Goal: Information Seeking & Learning: Understand process/instructions

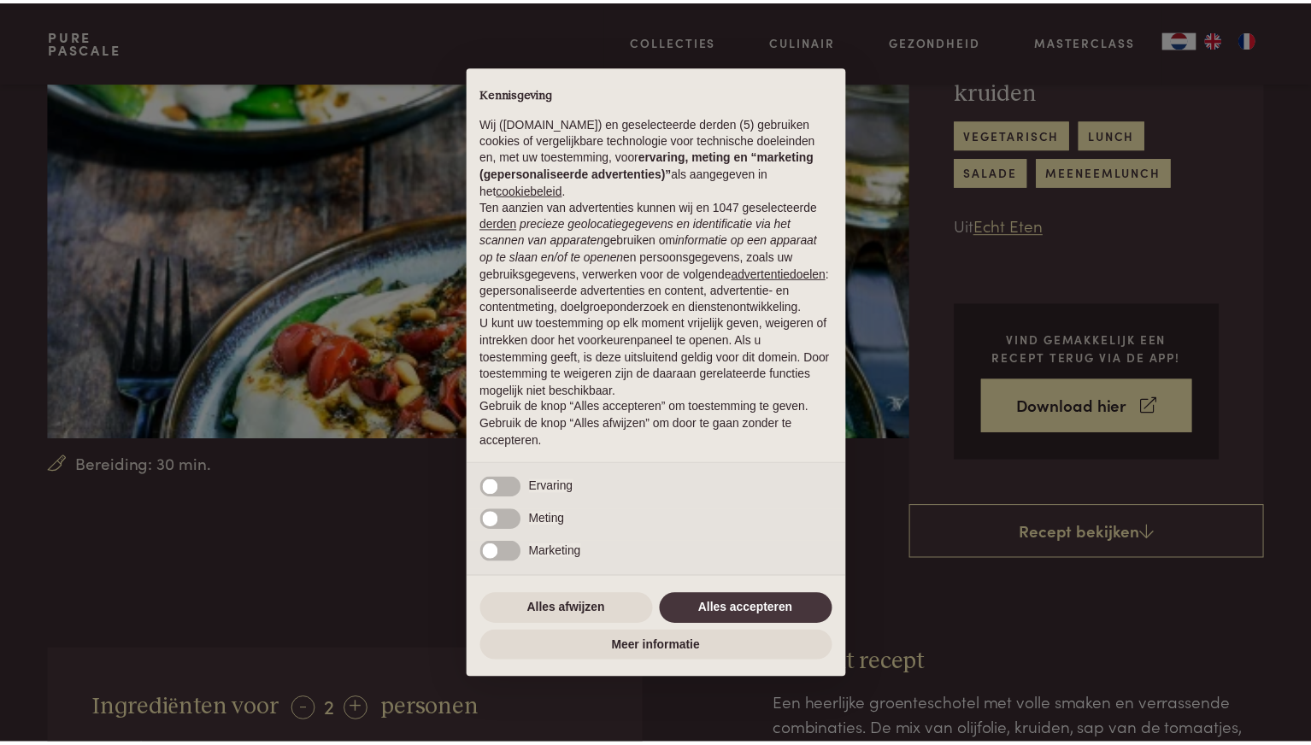
scroll to position [191, 0]
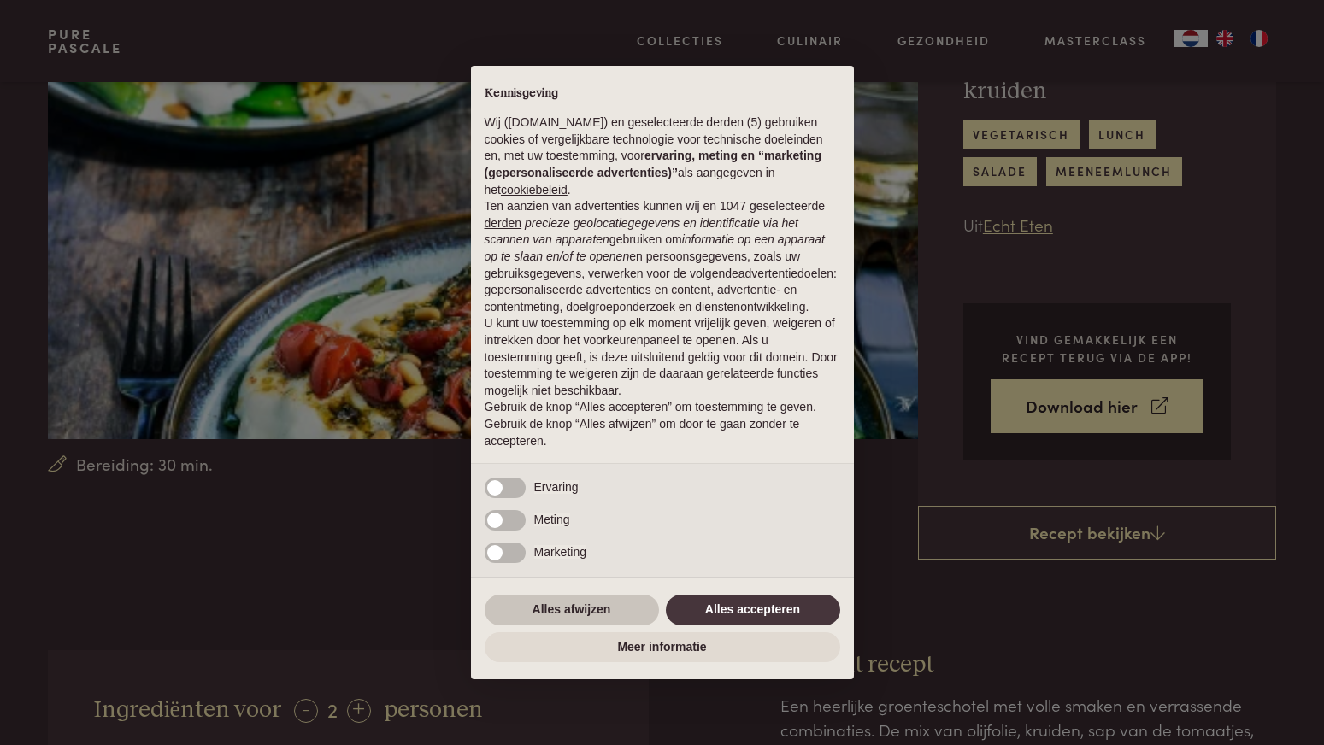
click at [561, 608] on button "Alles afwijzen" at bounding box center [571, 610] width 174 height 31
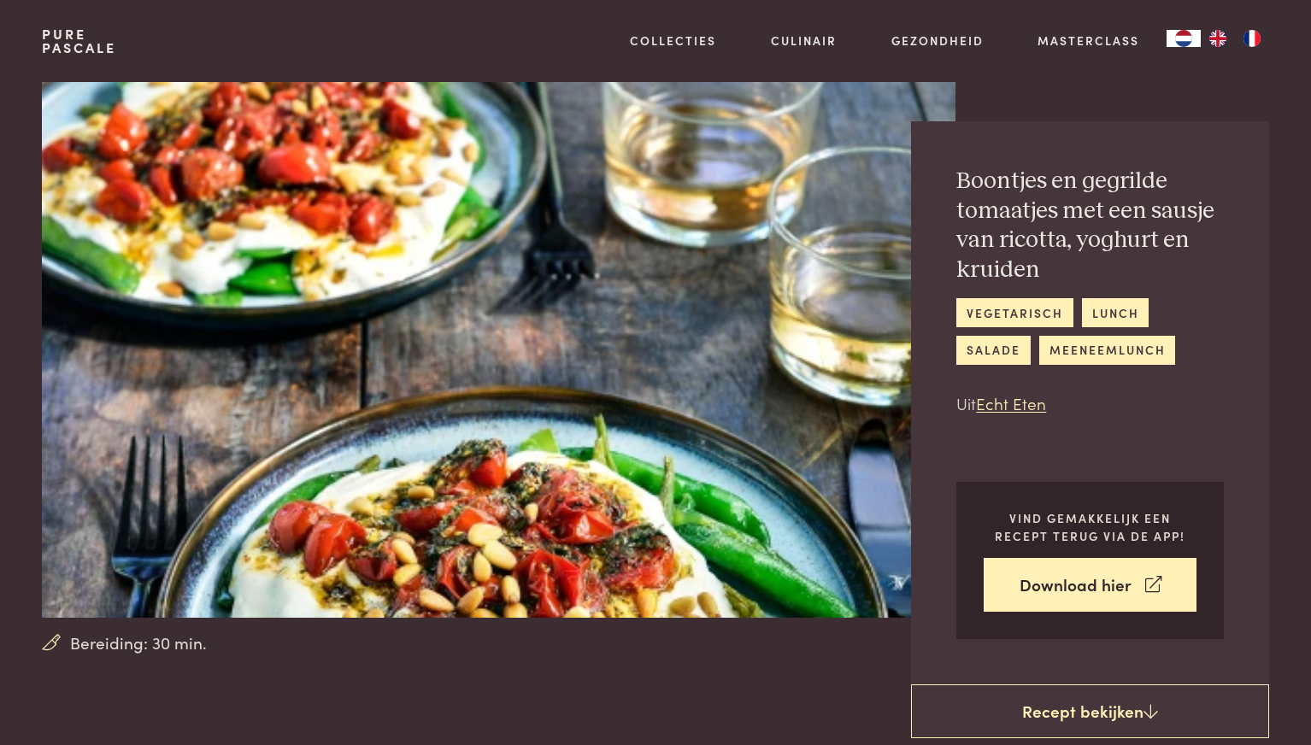
scroll to position [14, 0]
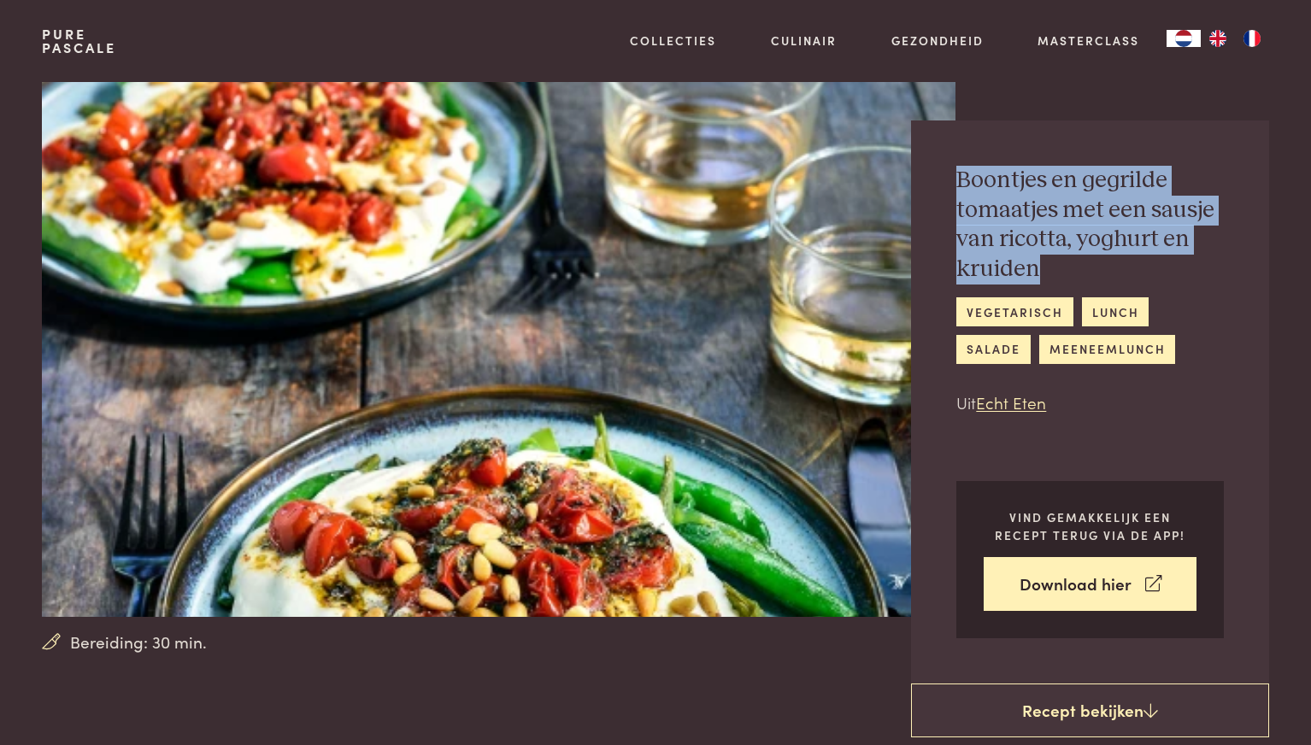
drag, startPoint x: 945, startPoint y: 177, endPoint x: 1224, endPoint y: 270, distance: 294.5
click at [1224, 270] on div "Boontjes en gegrilde tomaatjes met een sausje van ricotta, yoghurt en kruiden v…" at bounding box center [1090, 401] width 358 height 563
copy h2 "Boontjes en gegrilde tomaatjes met een sausje van ricotta, yoghurt en kruiden"
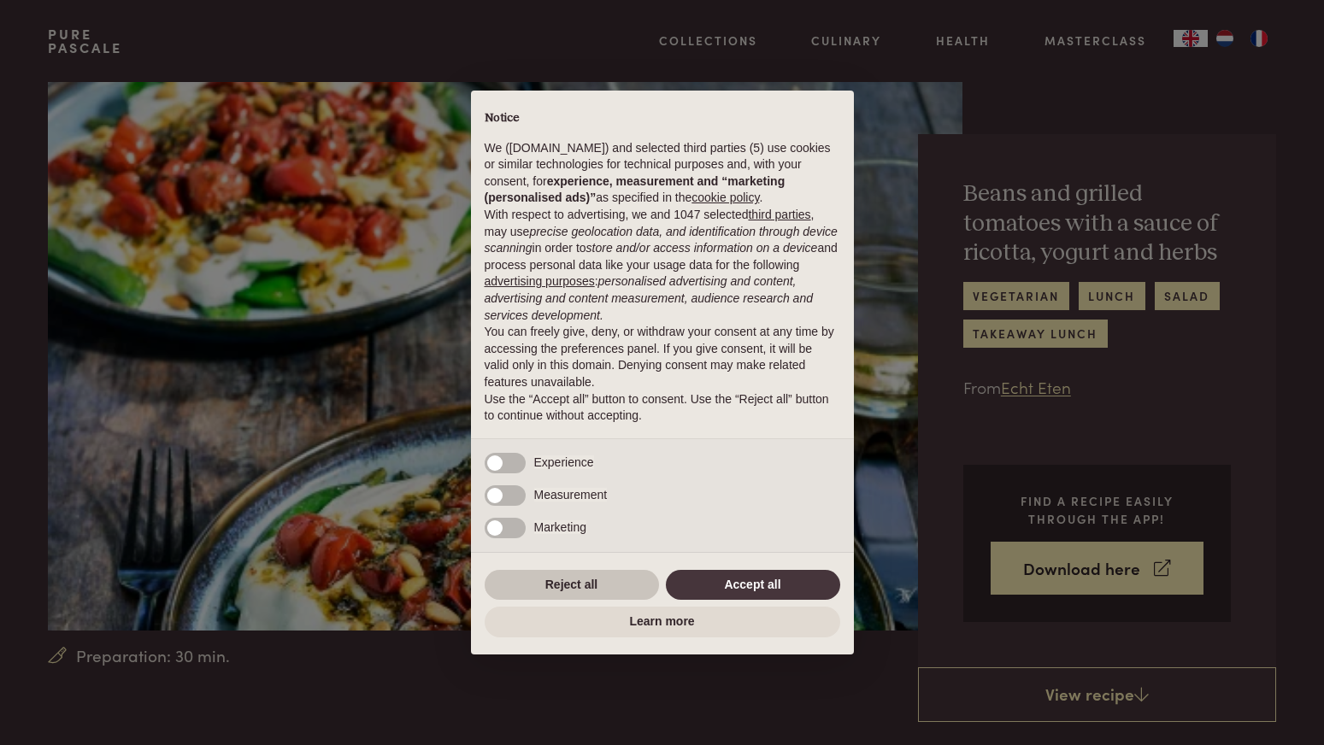
click at [574, 587] on button "Reject all" at bounding box center [571, 585] width 174 height 31
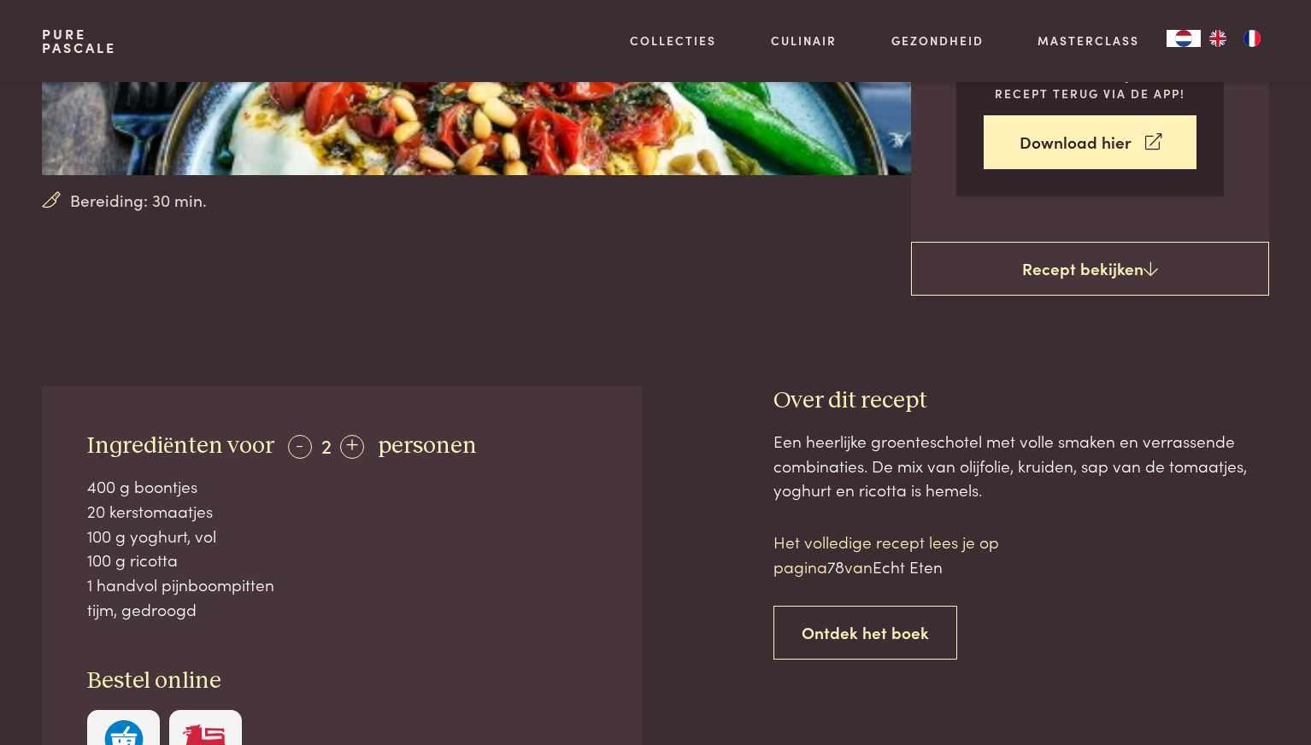
scroll to position [465, 0]
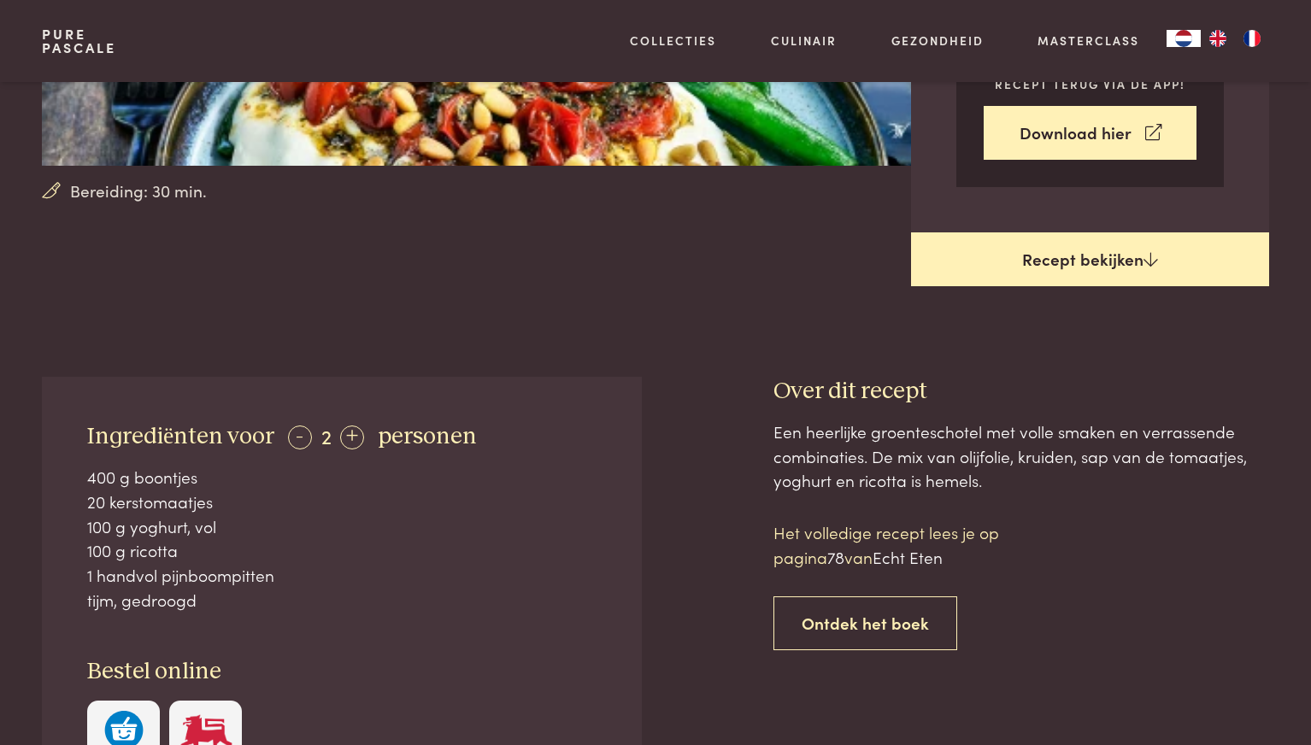
click at [1148, 263] on icon at bounding box center [1150, 259] width 15 height 16
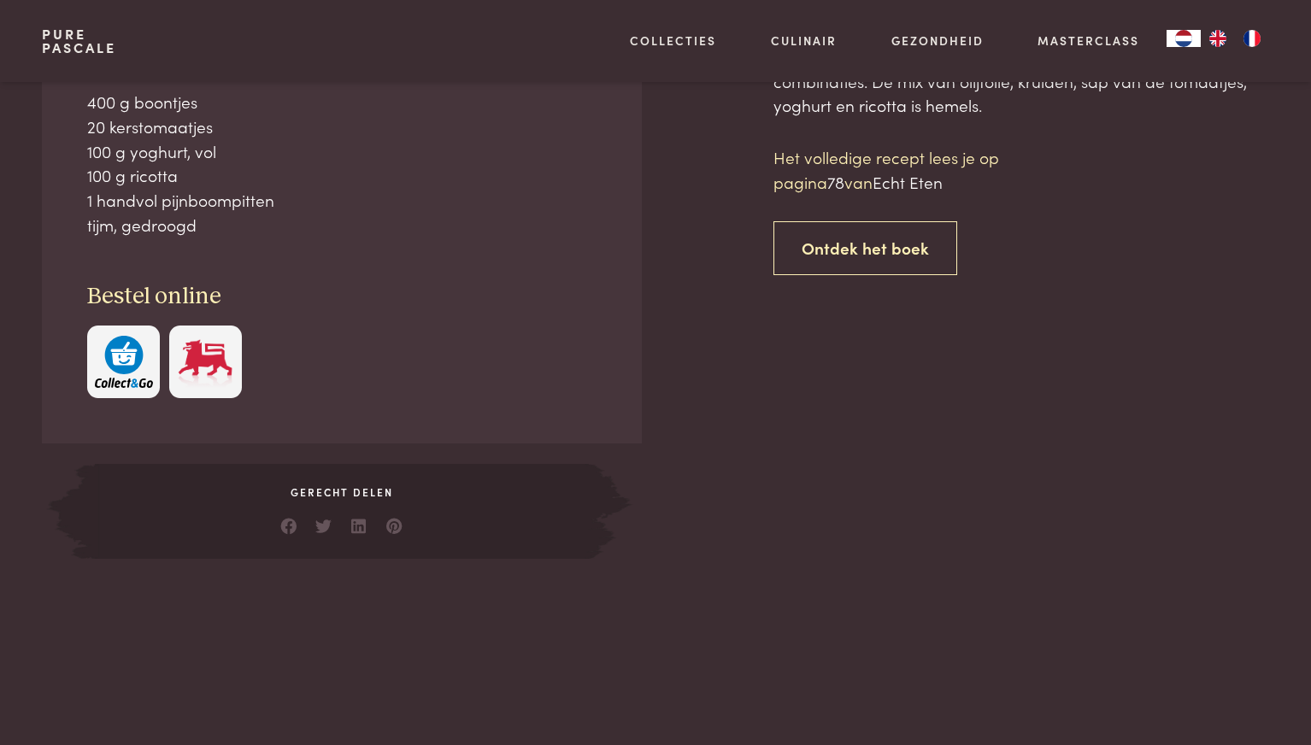
scroll to position [841, 0]
